Goal: Task Accomplishment & Management: Manage account settings

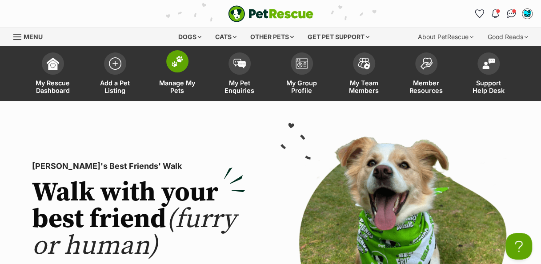
click at [180, 62] on img at bounding box center [177, 62] width 12 height 12
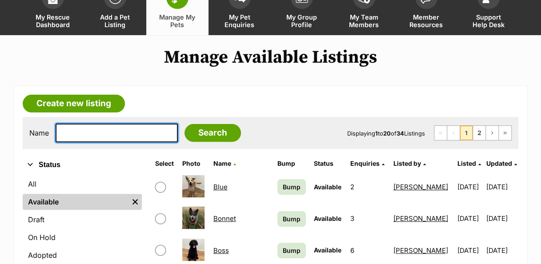
click at [122, 133] on input "text" at bounding box center [117, 133] width 122 height 19
type input "peanut"
click at [185, 124] on input "Search" at bounding box center [213, 133] width 57 height 18
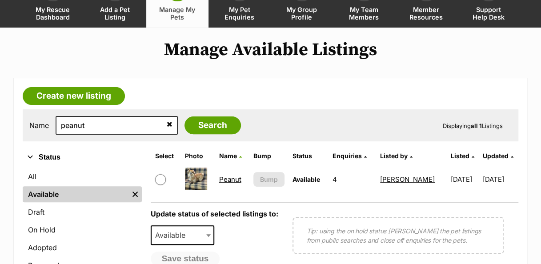
scroll to position [76, 0]
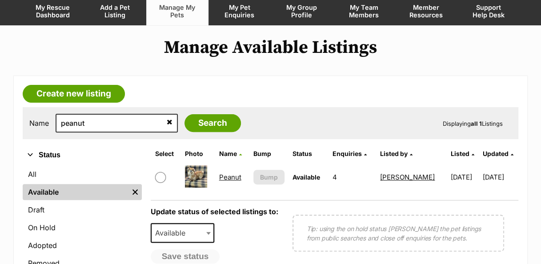
click at [159, 175] on input "checkbox" at bounding box center [160, 177] width 11 height 11
checkbox input "true"
click at [208, 232] on b at bounding box center [208, 233] width 4 height 3
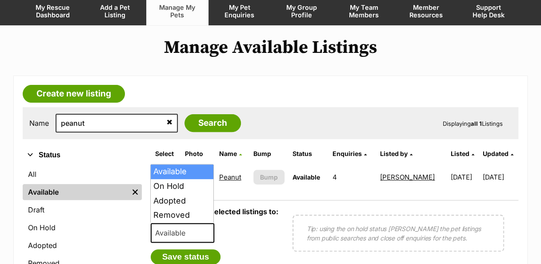
select select "rehomed"
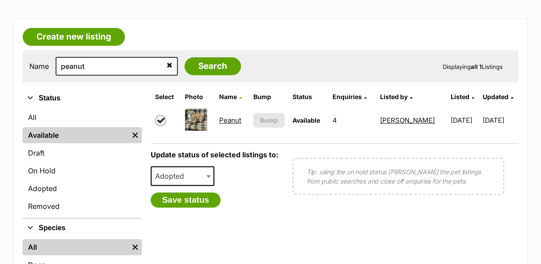
scroll to position [133, 0]
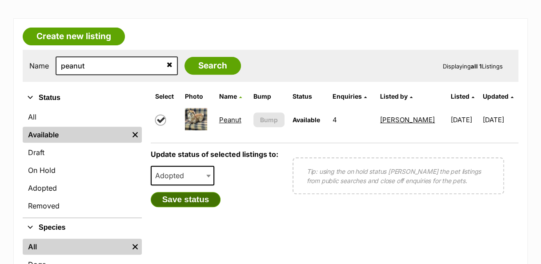
click at [202, 198] on button "Save status" at bounding box center [186, 199] width 70 height 15
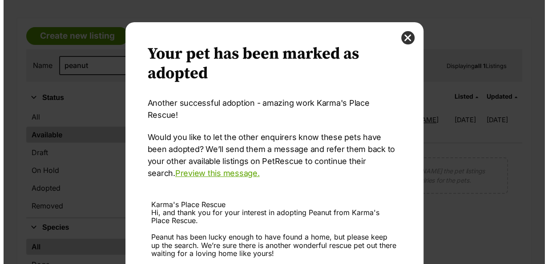
scroll to position [0, 0]
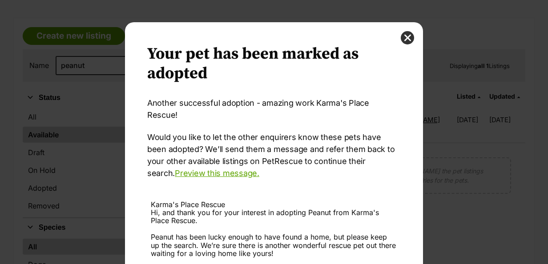
click at [375, 142] on p "Would you like to let the other enquirers know these pets have been adopted? We…" at bounding box center [274, 155] width 254 height 48
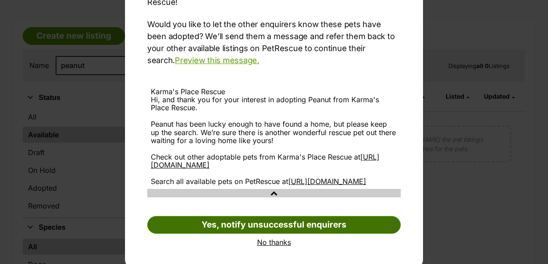
click at [328, 216] on link "Yes, notify unsuccessful enquirers" at bounding box center [274, 225] width 254 height 18
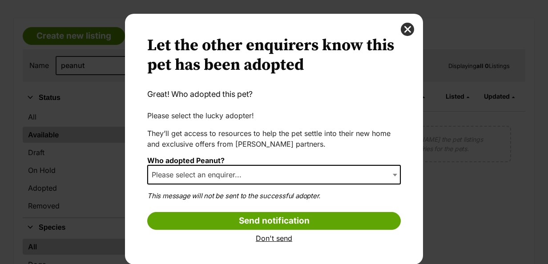
select select "other"
click at [384, 176] on span "None of the above" at bounding box center [274, 175] width 254 height 20
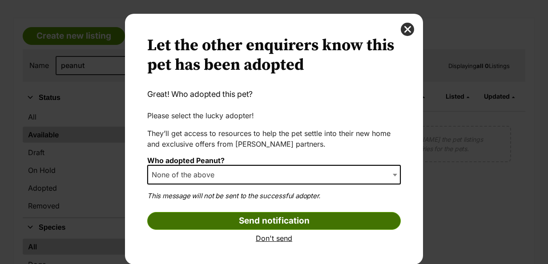
click at [312, 222] on input "Send notification" at bounding box center [274, 221] width 254 height 18
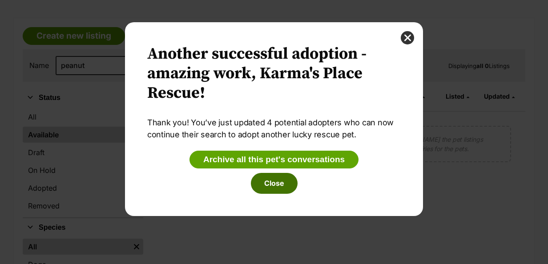
click at [288, 184] on button "Close" at bounding box center [274, 183] width 47 height 20
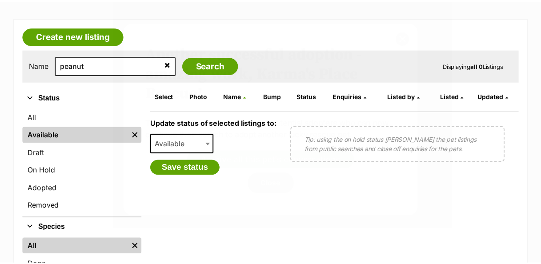
scroll to position [133, 0]
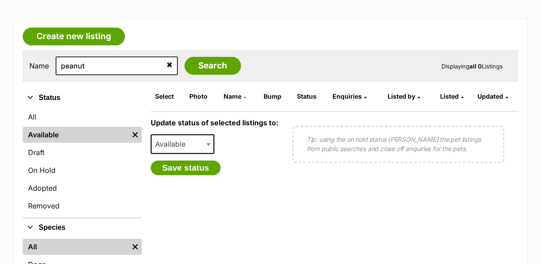
click at [44, 133] on link "Available" at bounding box center [76, 135] width 106 height 16
click at [97, 135] on link "Available" at bounding box center [76, 135] width 106 height 16
click at [39, 139] on link "Available" at bounding box center [76, 135] width 106 height 16
